Goal: Find specific page/section

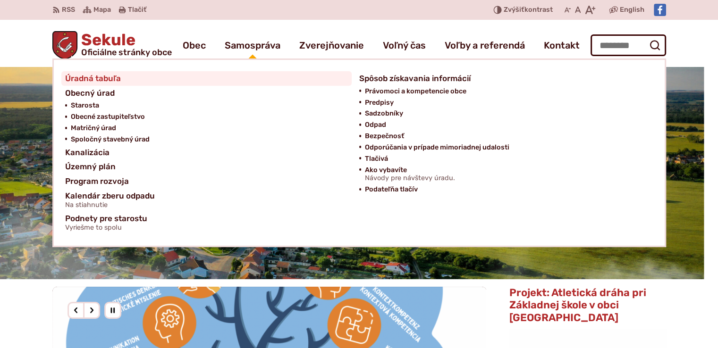
click at [107, 74] on span "Úradná tabuľa" at bounding box center [93, 78] width 56 height 15
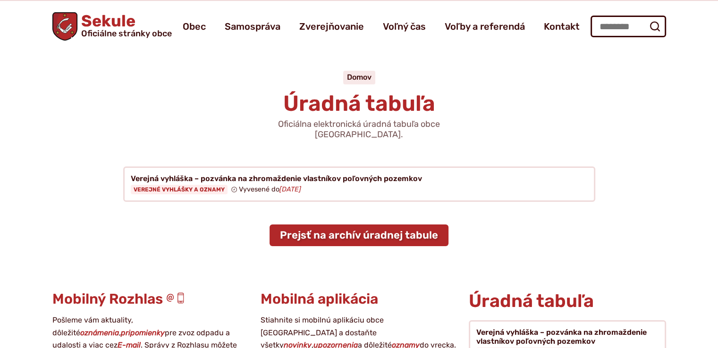
scroll to position [38, 0]
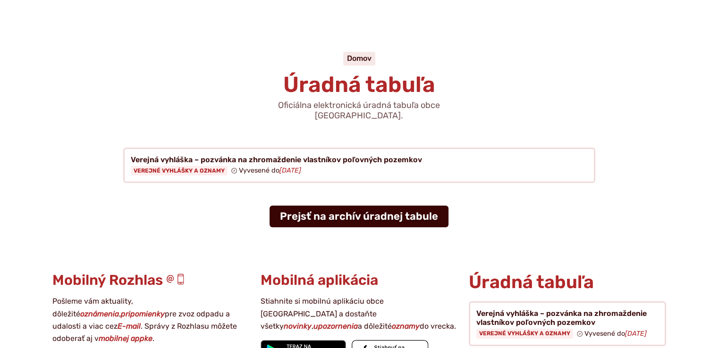
click at [356, 206] on link "Prejsť na archív úradnej tabule" at bounding box center [358, 217] width 179 height 22
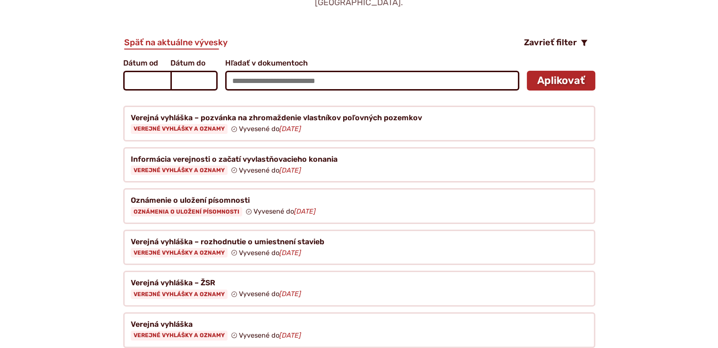
scroll to position [132, 0]
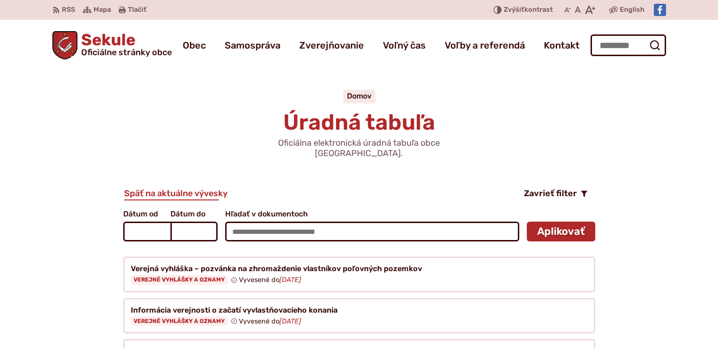
scroll to position [132, 0]
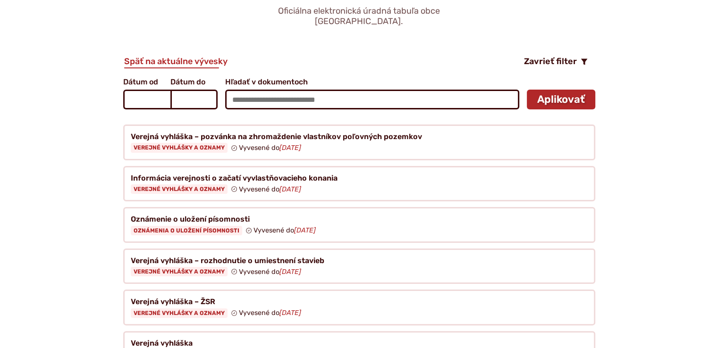
click at [69, 182] on article "Späť na aktuálne vývesky Zavrieť filter Dátum od [DATE] Po Ut Str Štv Pi So Ne …" at bounding box center [359, 351] width 644 height 596
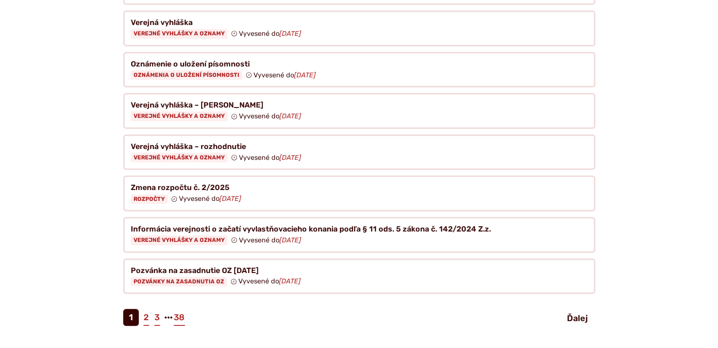
scroll to position [491, 0]
